Goal: Task Accomplishment & Management: Manage account settings

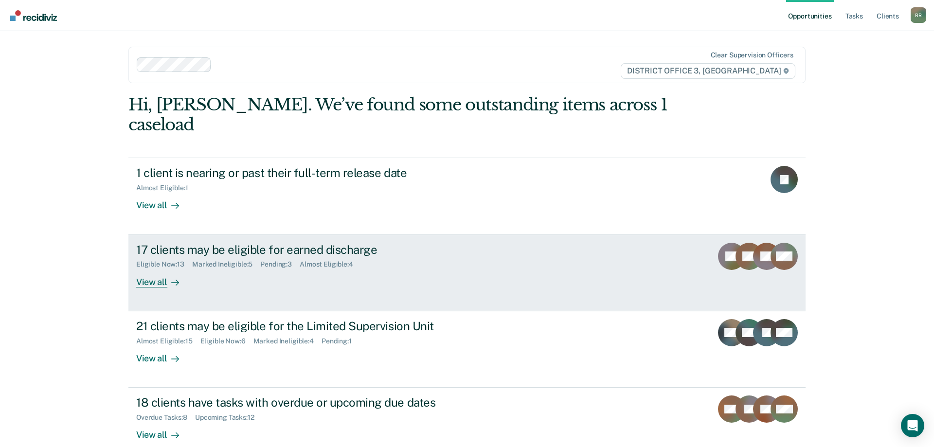
click at [204, 243] on div "17 clients may be eligible for earned discharge" at bounding box center [306, 250] width 341 height 14
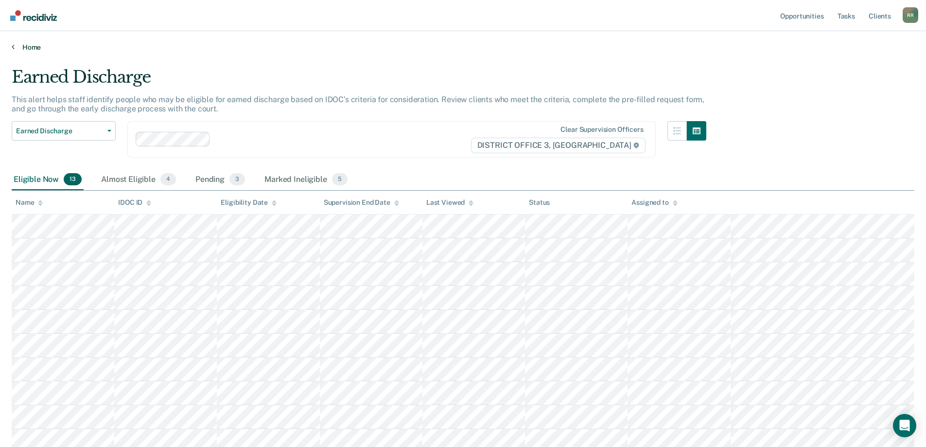
click at [31, 45] on link "Home" at bounding box center [463, 47] width 903 height 9
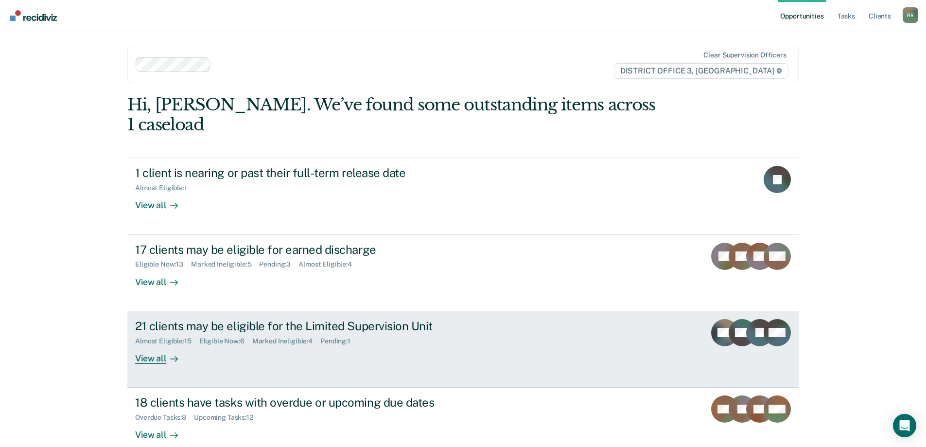
click at [232, 329] on div "21 clients may be eligible for the Limited Supervision Unit Almost Eligible : 1…" at bounding box center [317, 341] width 365 height 45
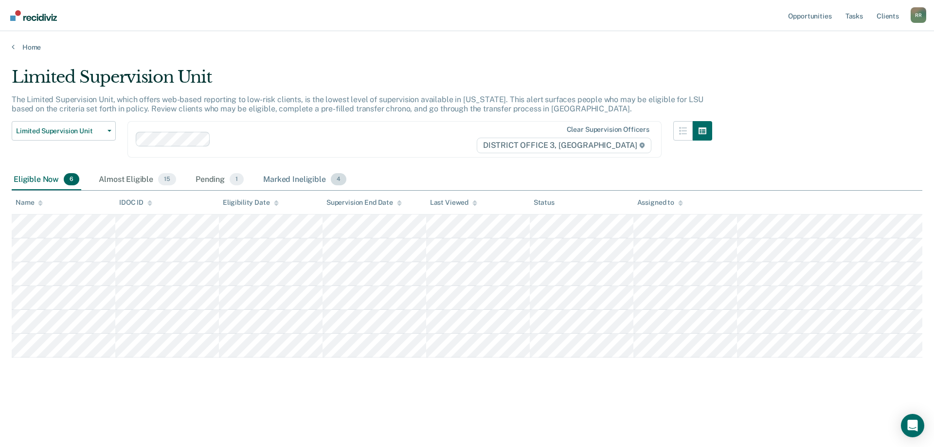
click at [309, 179] on div "Marked Ineligible 4" at bounding box center [304, 179] width 87 height 21
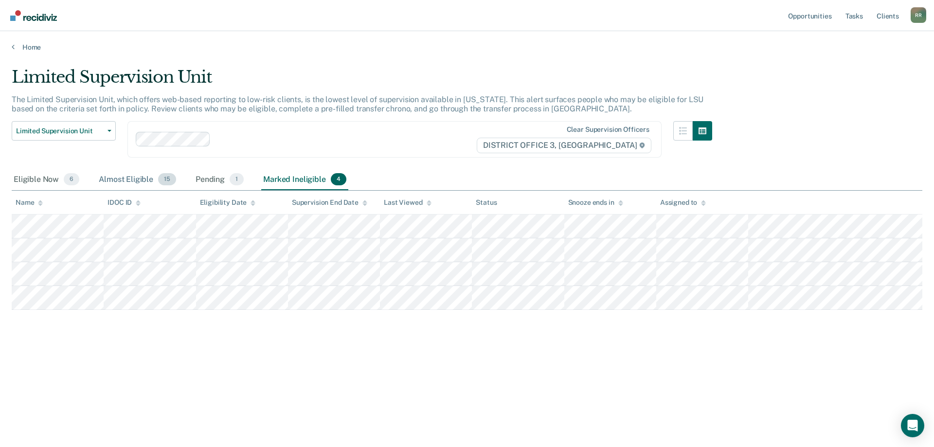
click at [134, 183] on div "Almost Eligible 15" at bounding box center [137, 179] width 81 height 21
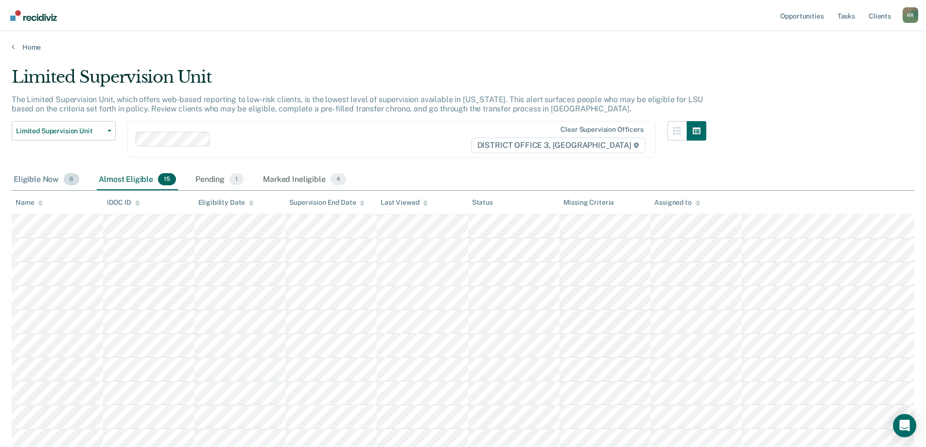
click at [42, 180] on div "Eligible Now 6" at bounding box center [47, 179] width 70 height 21
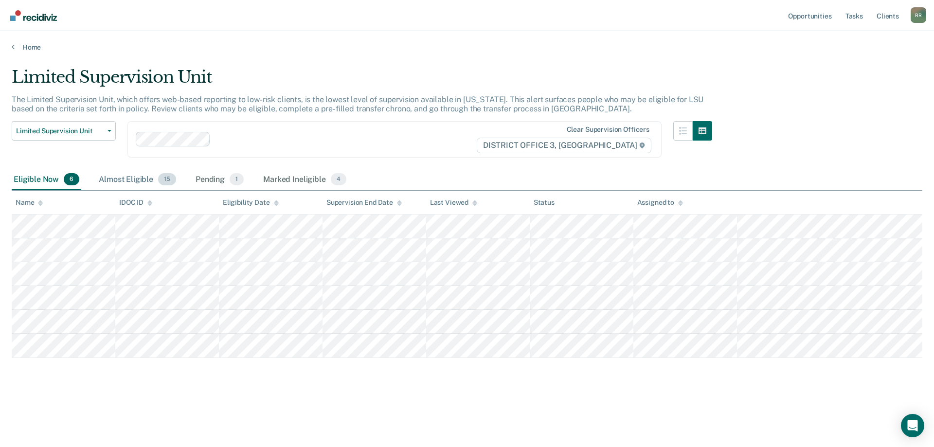
click at [124, 181] on div "Almost Eligible 15" at bounding box center [137, 179] width 81 height 21
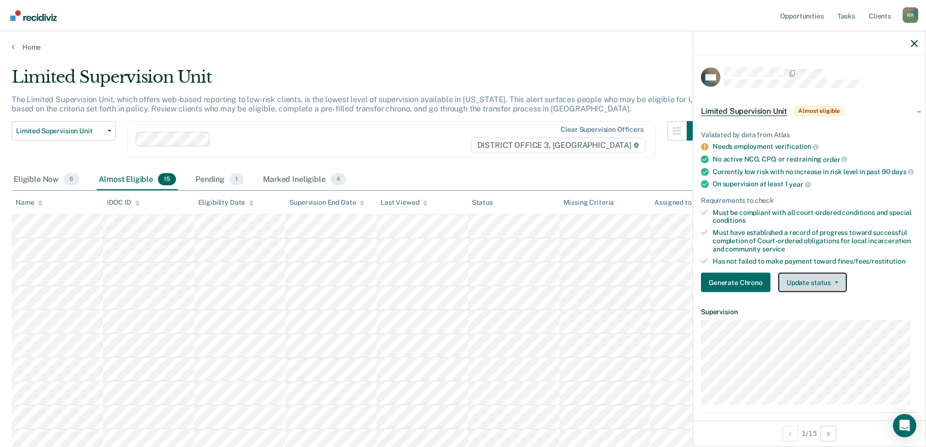
click at [818, 285] on button "Update status" at bounding box center [813, 282] width 69 height 19
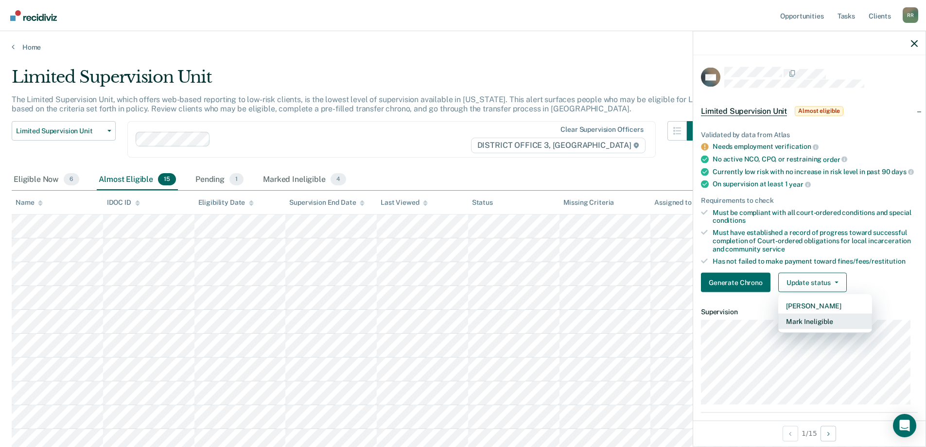
click at [810, 329] on button "Mark Ineligible" at bounding box center [826, 322] width 94 height 16
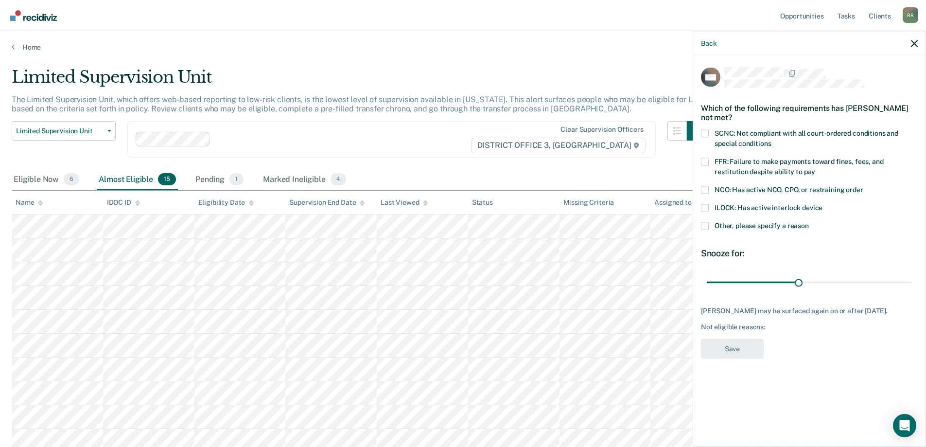
click at [706, 161] on span at bounding box center [705, 162] width 8 height 8
click at [815, 168] on input "FFR: Failure to make payments toward fines, fees, and restitution despite abili…" at bounding box center [815, 168] width 0 height 0
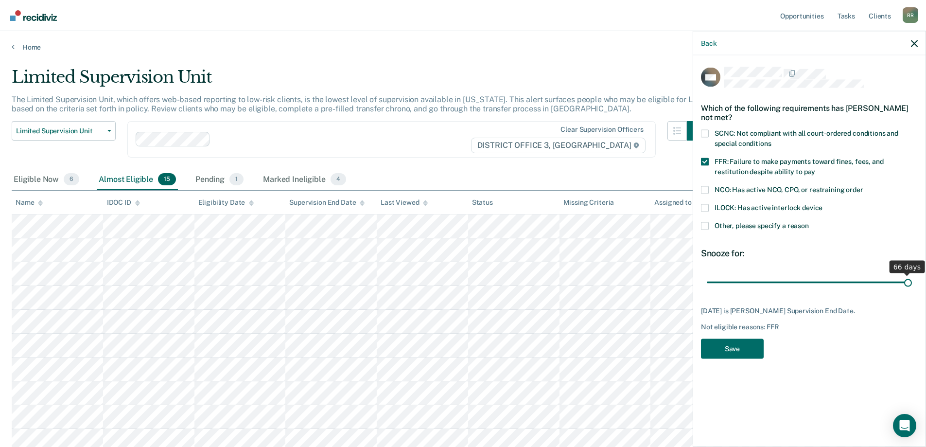
drag, startPoint x: 798, startPoint y: 280, endPoint x: 921, endPoint y: 287, distance: 123.2
type input "66"
click at [912, 287] on input "range" at bounding box center [809, 282] width 205 height 17
click at [747, 346] on button "Save" at bounding box center [732, 348] width 63 height 20
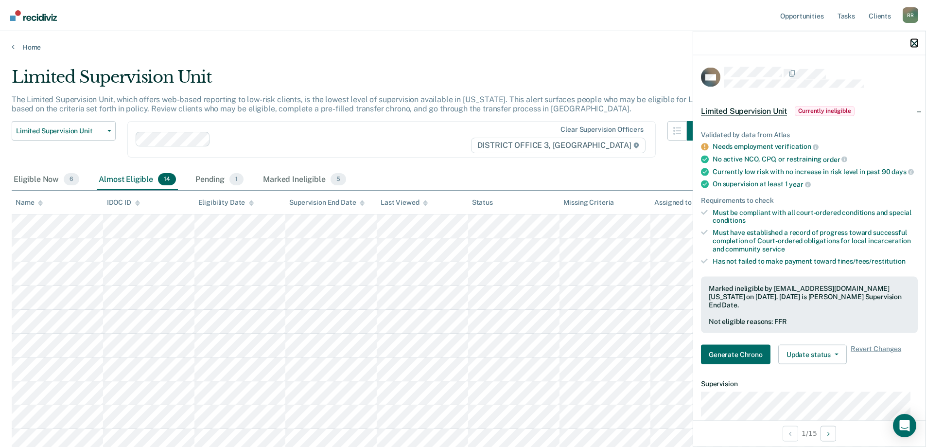
click at [917, 41] on icon "button" at bounding box center [914, 43] width 7 height 7
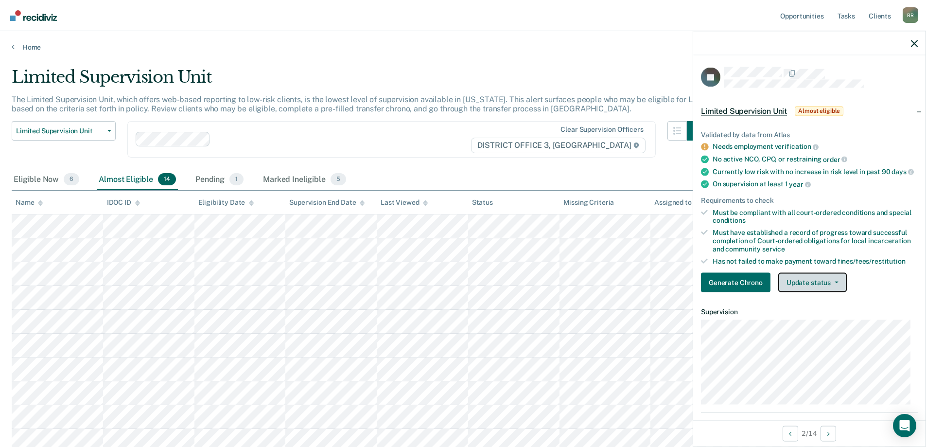
click at [809, 292] on button "Update status" at bounding box center [813, 282] width 69 height 19
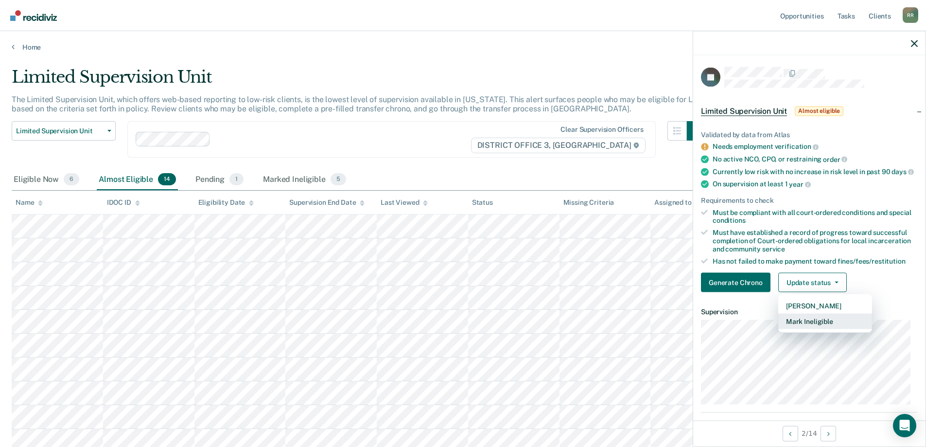
click at [805, 329] on button "Mark Ineligible" at bounding box center [826, 322] width 94 height 16
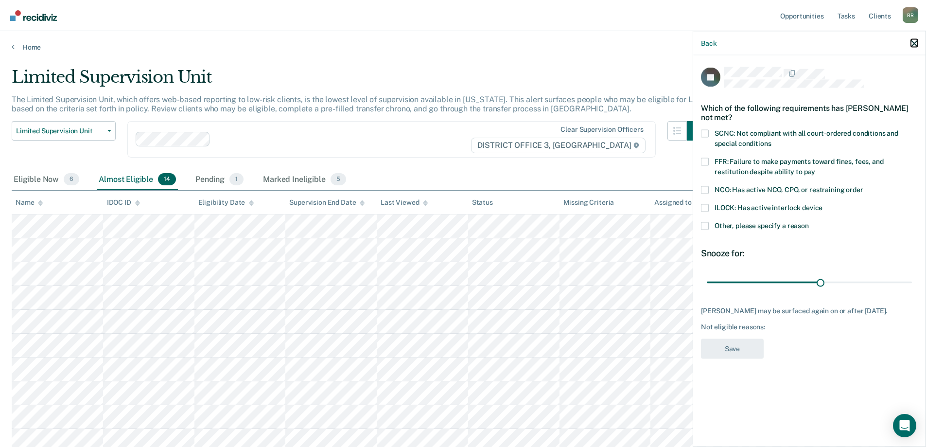
click at [911, 45] on icon "button" at bounding box center [914, 43] width 7 height 7
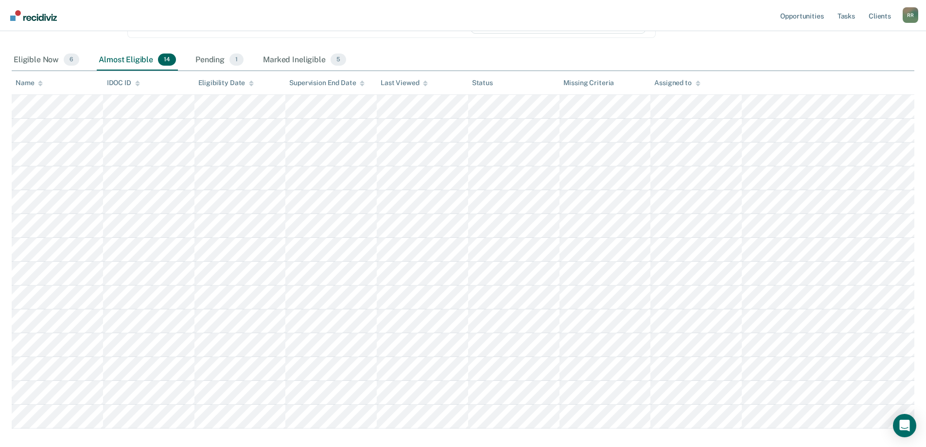
scroll to position [25, 0]
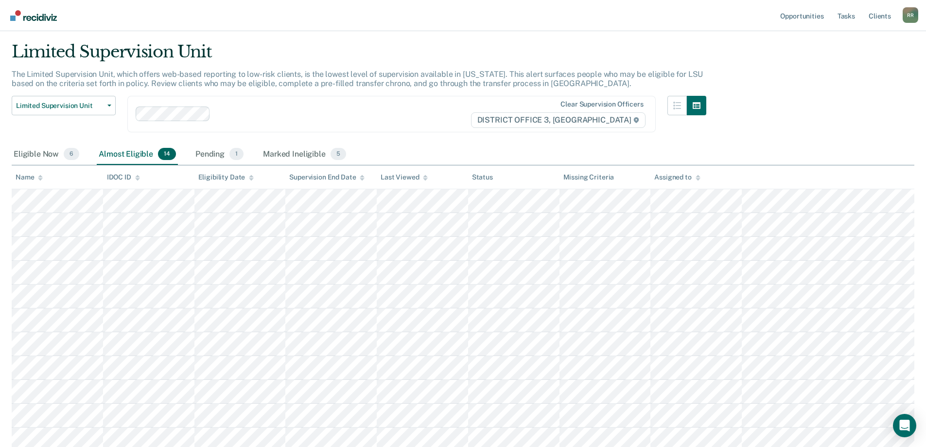
click at [29, 155] on div "Eligible Now 6" at bounding box center [47, 154] width 70 height 21
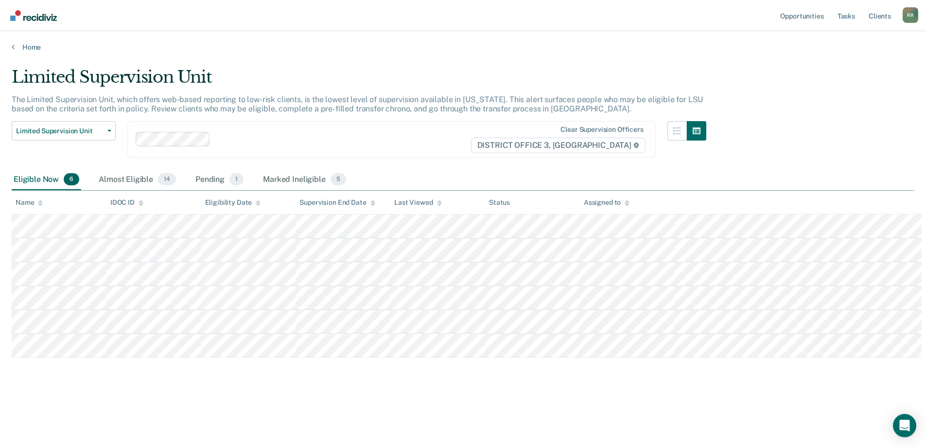
scroll to position [0, 0]
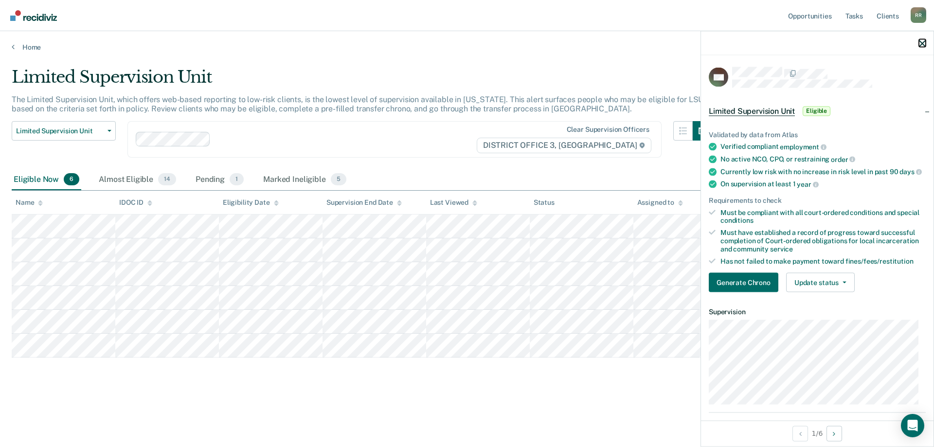
click at [924, 40] on icon "button" at bounding box center [922, 43] width 7 height 7
click at [747, 292] on button "Generate Chrono" at bounding box center [744, 282] width 70 height 19
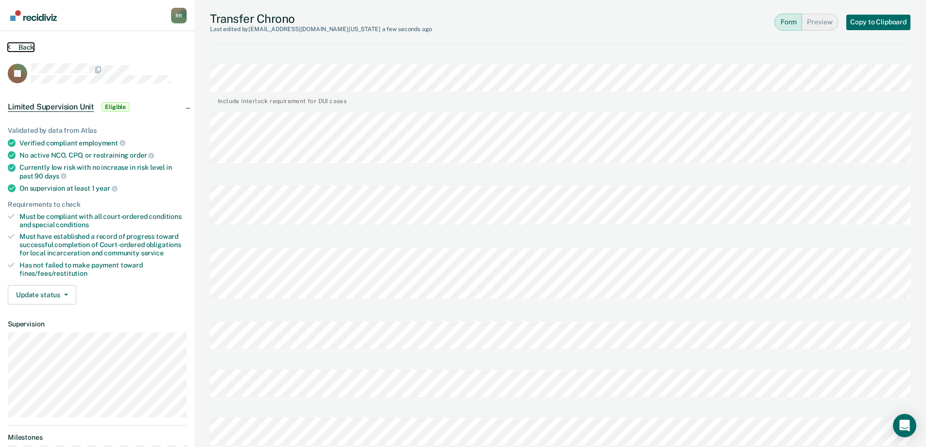
click at [25, 45] on button "Back" at bounding box center [21, 47] width 26 height 9
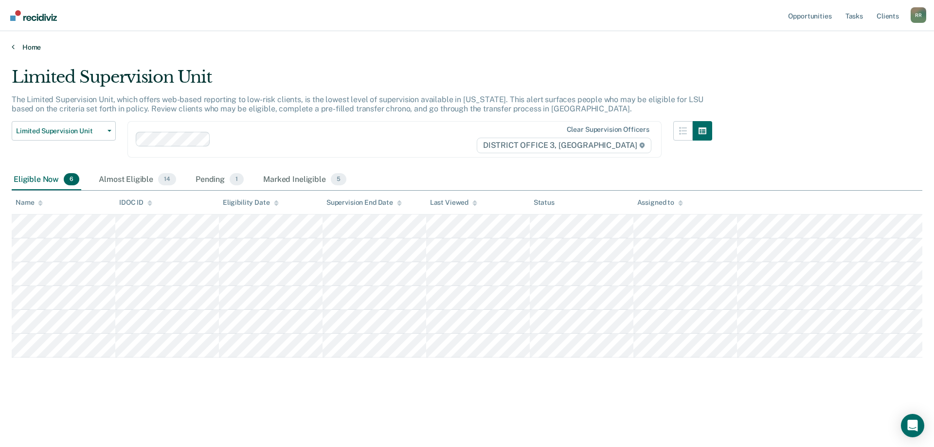
click at [27, 46] on link "Home" at bounding box center [467, 47] width 910 height 9
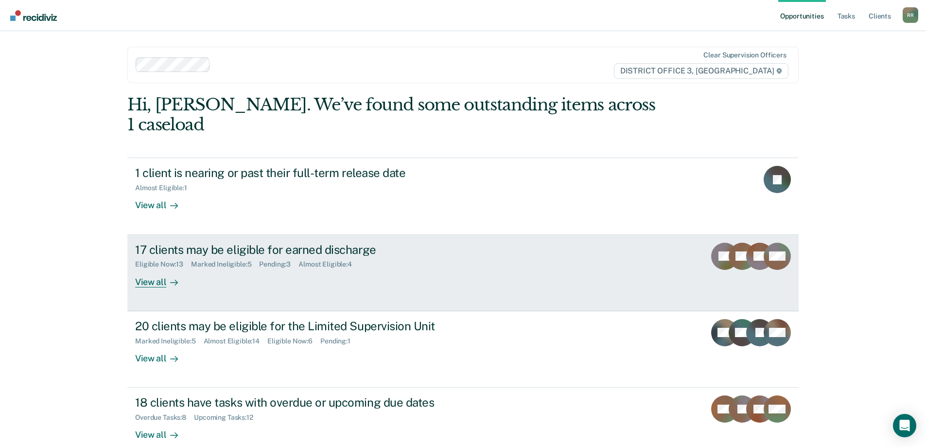
click at [303, 261] on div "17 clients may be eligible for earned discharge Eligible Now : 13 Marked Inelig…" at bounding box center [317, 265] width 365 height 45
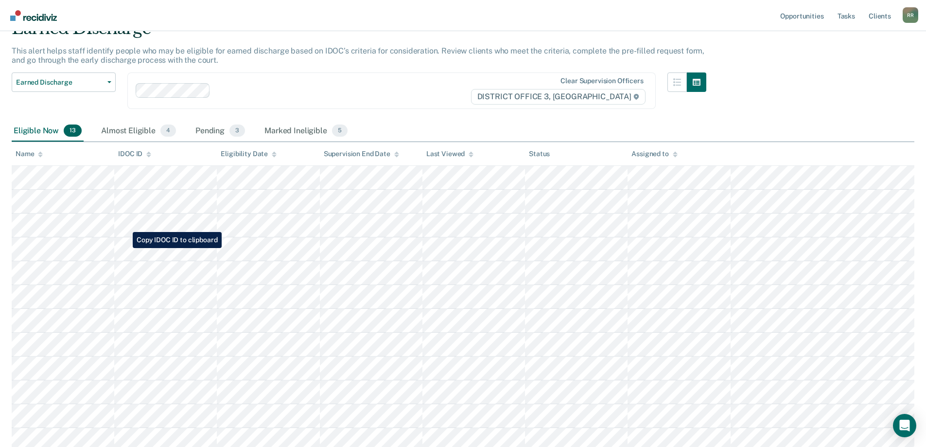
scroll to position [97, 0]
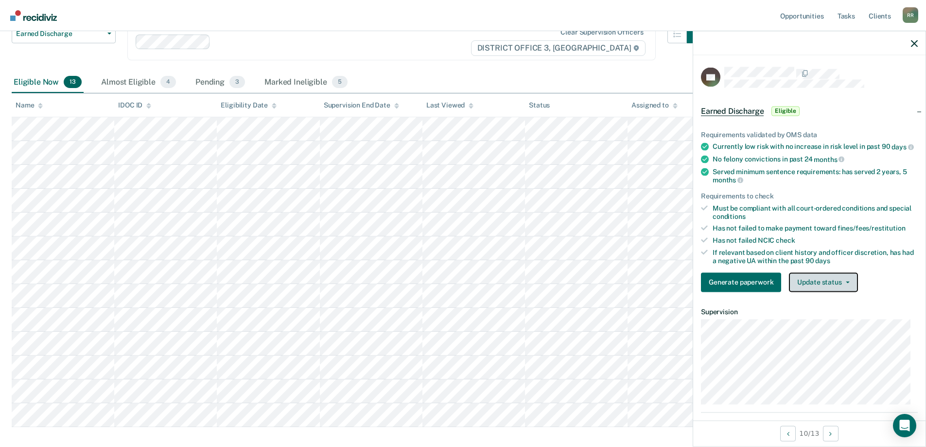
click at [807, 292] on button "Update status" at bounding box center [823, 281] width 69 height 19
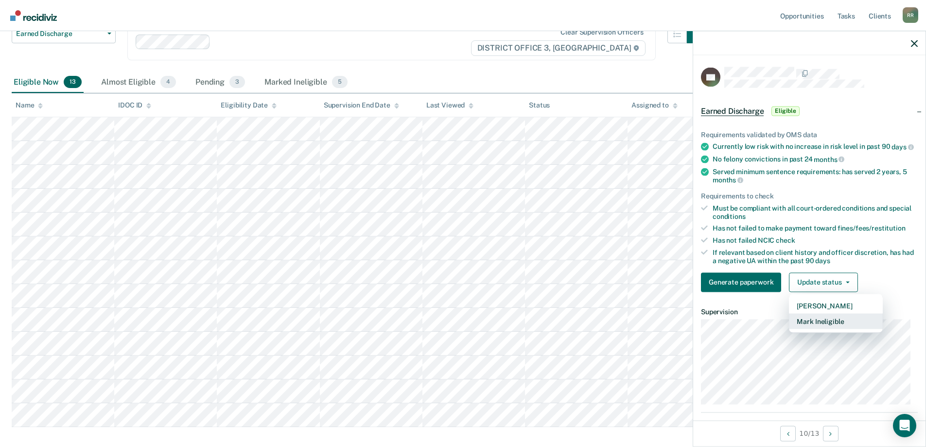
click at [819, 329] on button "Mark Ineligible" at bounding box center [836, 321] width 94 height 16
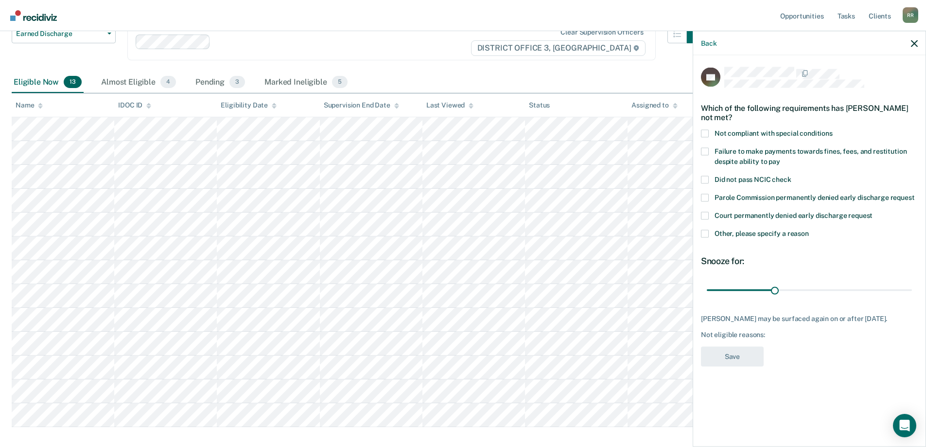
click at [708, 134] on span at bounding box center [705, 133] width 8 height 8
click at [833, 129] on input "Not compliant with special conditions" at bounding box center [833, 129] width 0 height 0
click at [707, 149] on span at bounding box center [705, 151] width 8 height 8
click at [780, 158] on input "Failure to make payments towards fines, fees, and restitution despite ability t…" at bounding box center [780, 158] width 0 height 0
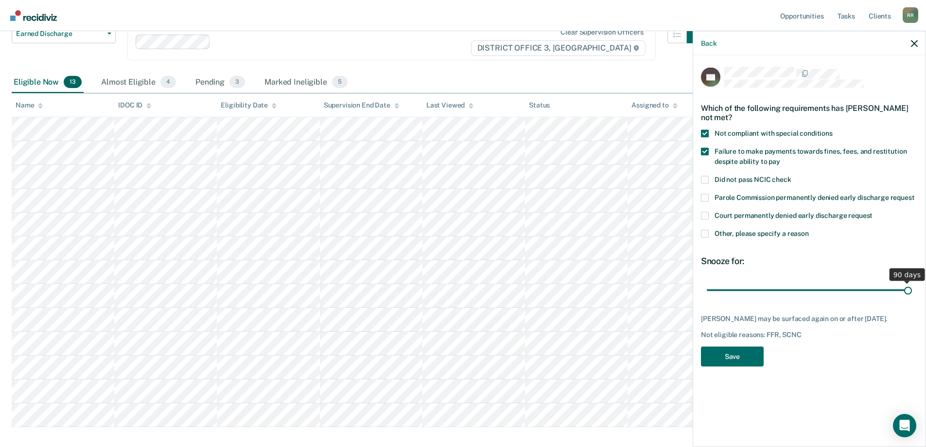
drag, startPoint x: 774, startPoint y: 290, endPoint x: 927, endPoint y: 284, distance: 153.8
type input "90"
click at [912, 284] on input "range" at bounding box center [809, 290] width 205 height 17
click at [705, 232] on span at bounding box center [705, 234] width 8 height 8
click at [809, 230] on input "Other, please specify a reason" at bounding box center [809, 230] width 0 height 0
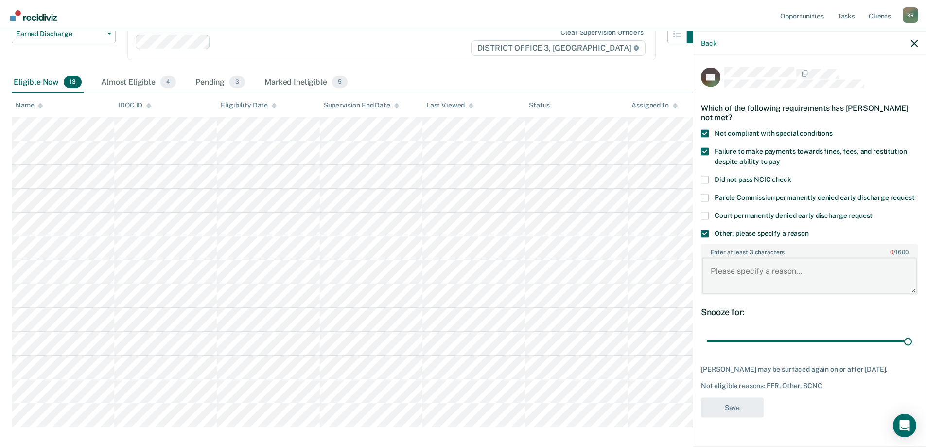
click at [739, 277] on textarea "Enter at least 3 characters 0 / 1600" at bounding box center [809, 276] width 215 height 36
type textarea "Tops her probation on 6 months."
click at [734, 417] on button "Save" at bounding box center [732, 407] width 63 height 20
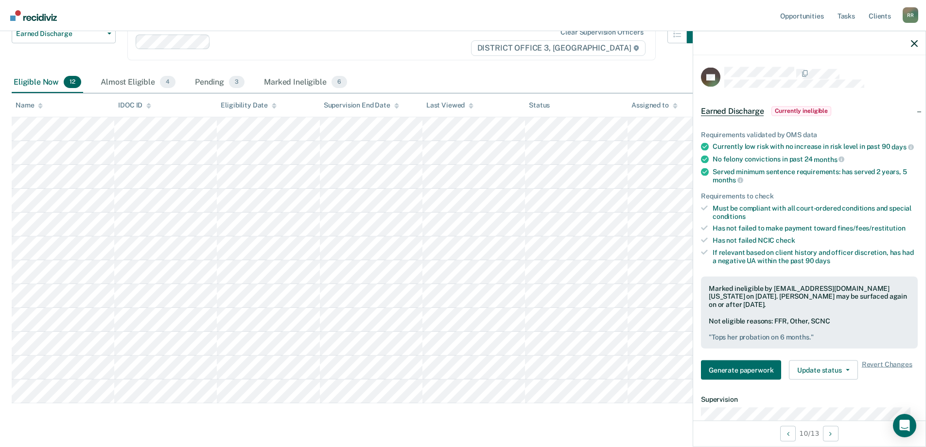
scroll to position [0, 0]
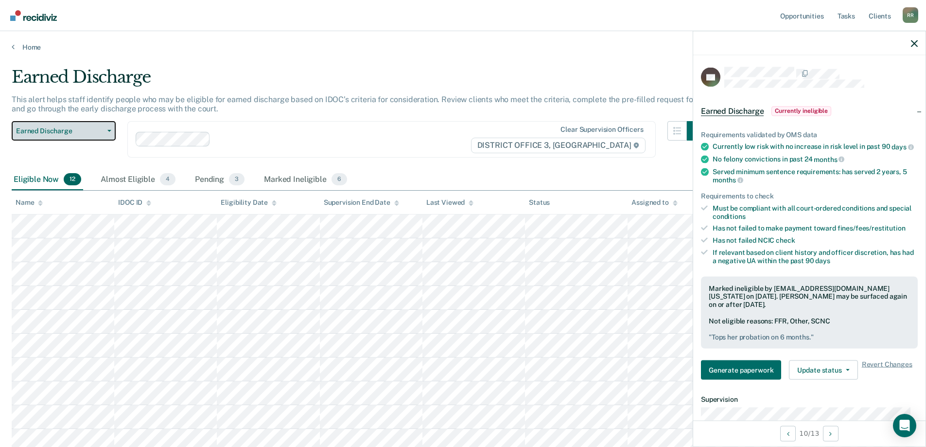
click at [63, 132] on span "Earned Discharge" at bounding box center [60, 131] width 88 height 8
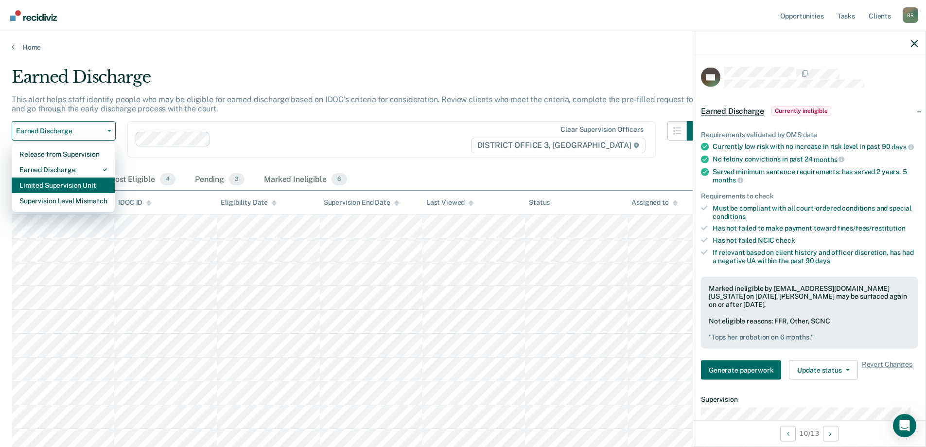
click at [61, 185] on div "Limited Supervision Unit" at bounding box center [63, 185] width 88 height 16
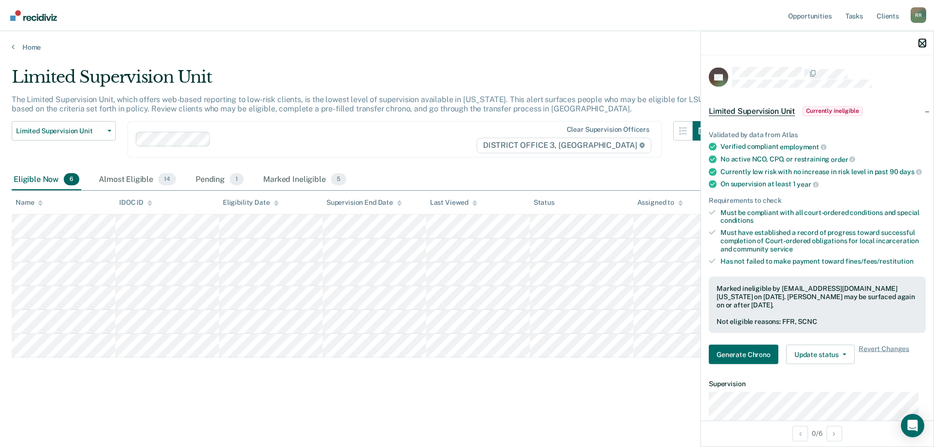
click at [921, 44] on icon "button" at bounding box center [922, 43] width 7 height 7
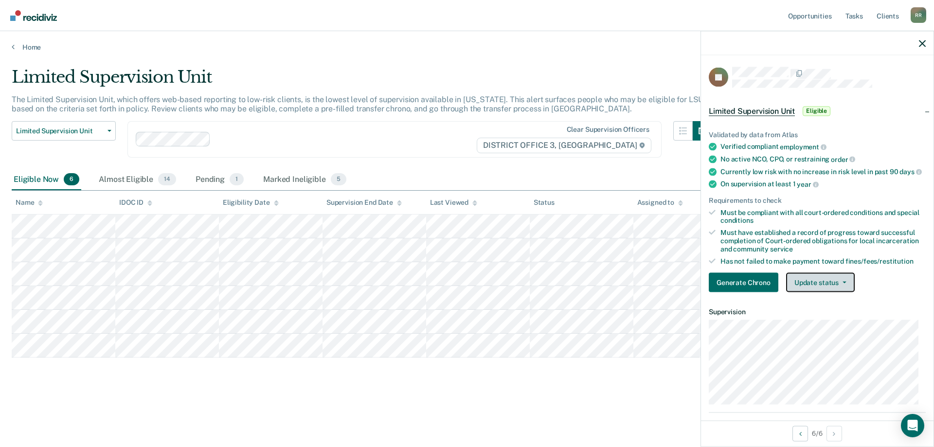
click at [806, 284] on button "Update status" at bounding box center [820, 282] width 69 height 19
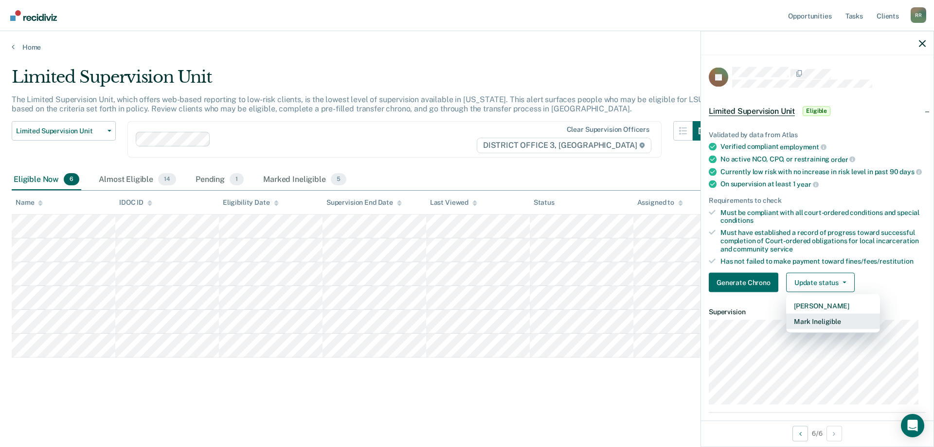
click at [812, 329] on button "Mark Ineligible" at bounding box center [833, 322] width 94 height 16
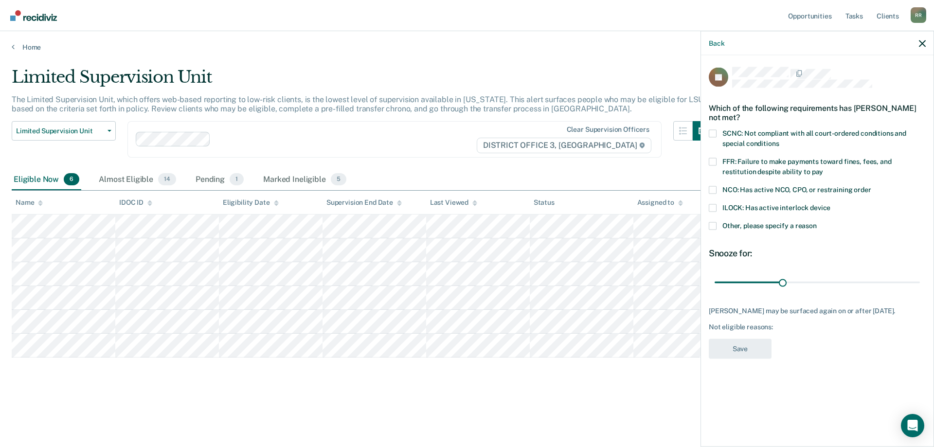
click at [711, 131] on span at bounding box center [713, 133] width 8 height 8
click at [779, 140] on input "SCNC: Not compliant with all court-ordered conditions and special conditions" at bounding box center [779, 140] width 0 height 0
click at [726, 353] on button "Save" at bounding box center [740, 348] width 63 height 20
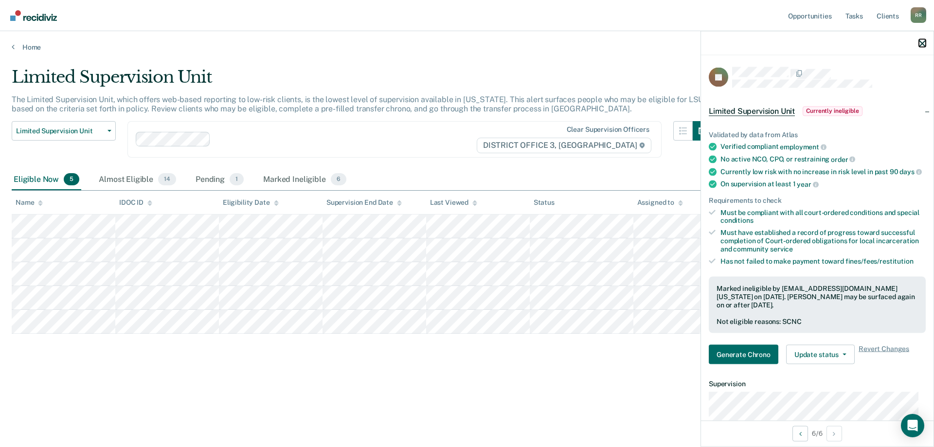
click at [923, 45] on icon "button" at bounding box center [922, 43] width 7 height 7
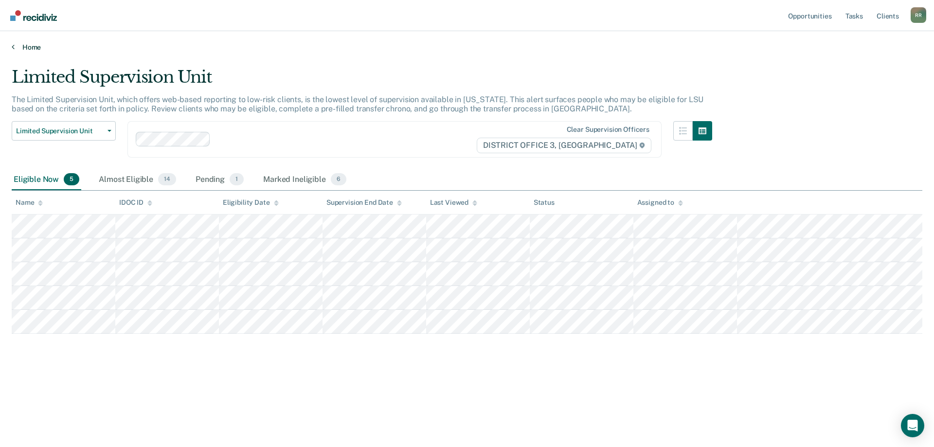
click at [34, 46] on link "Home" at bounding box center [467, 47] width 910 height 9
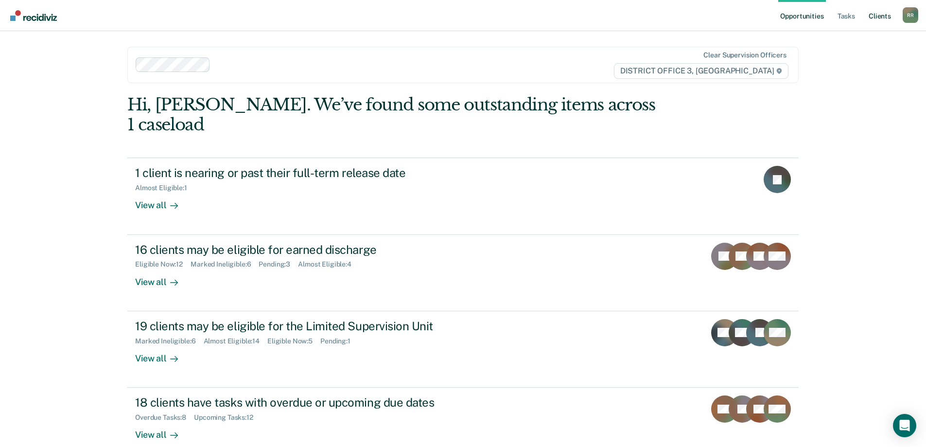
click at [887, 14] on link "Client s" at bounding box center [880, 15] width 26 height 31
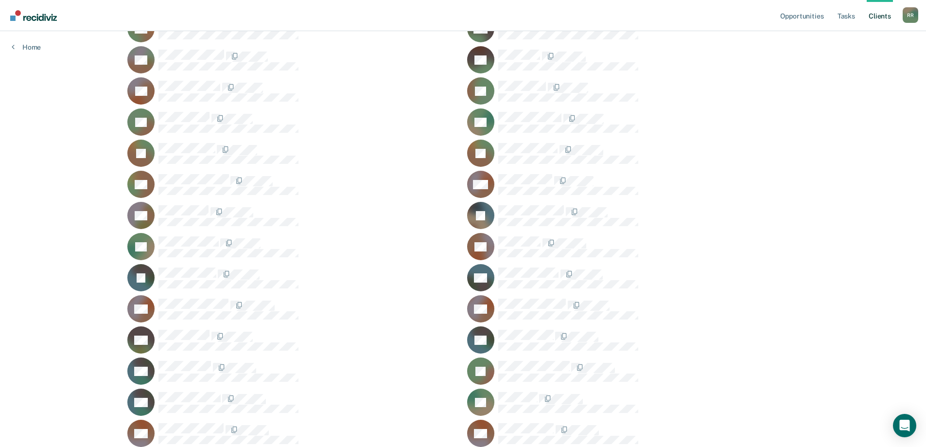
scroll to position [190, 0]
